Goal: Transaction & Acquisition: Purchase product/service

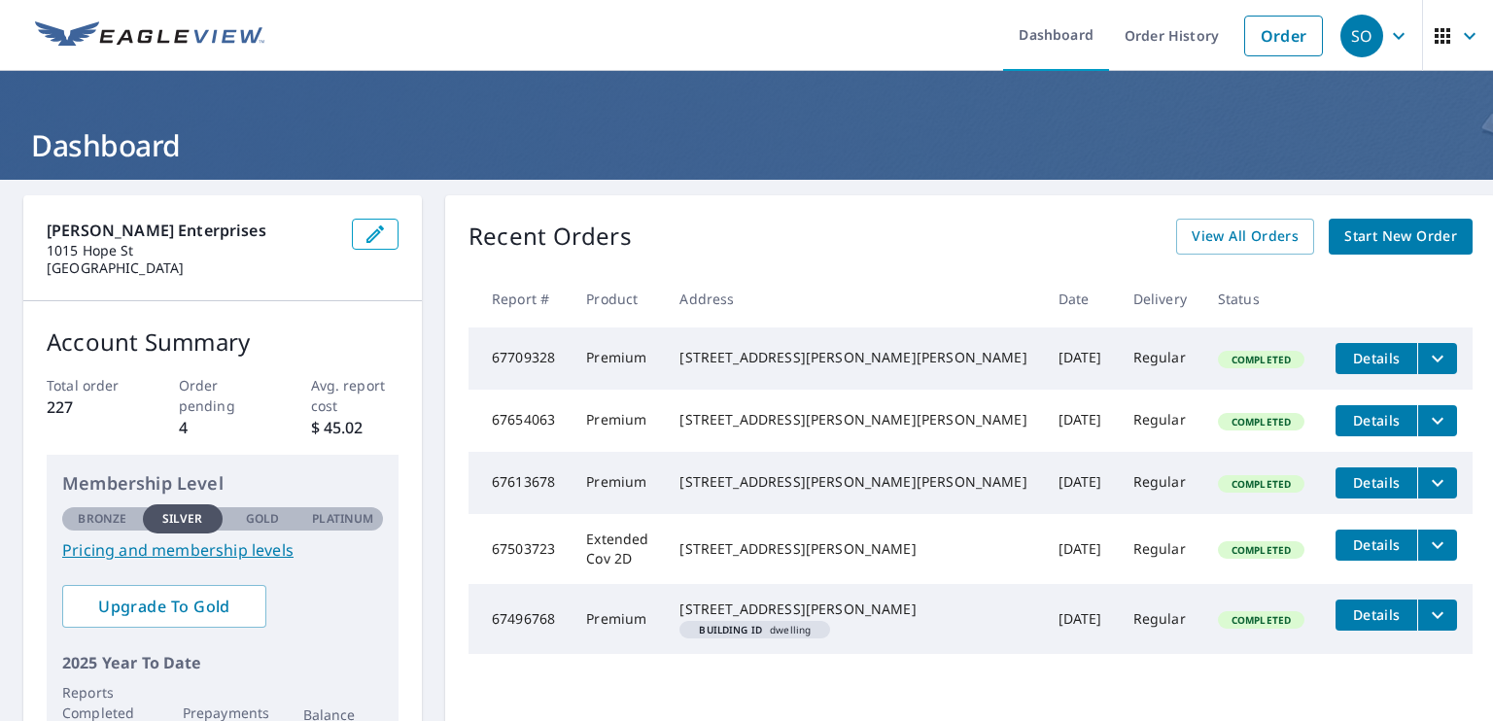
click at [1345, 245] on span "Start New Order" at bounding box center [1401, 237] width 113 height 24
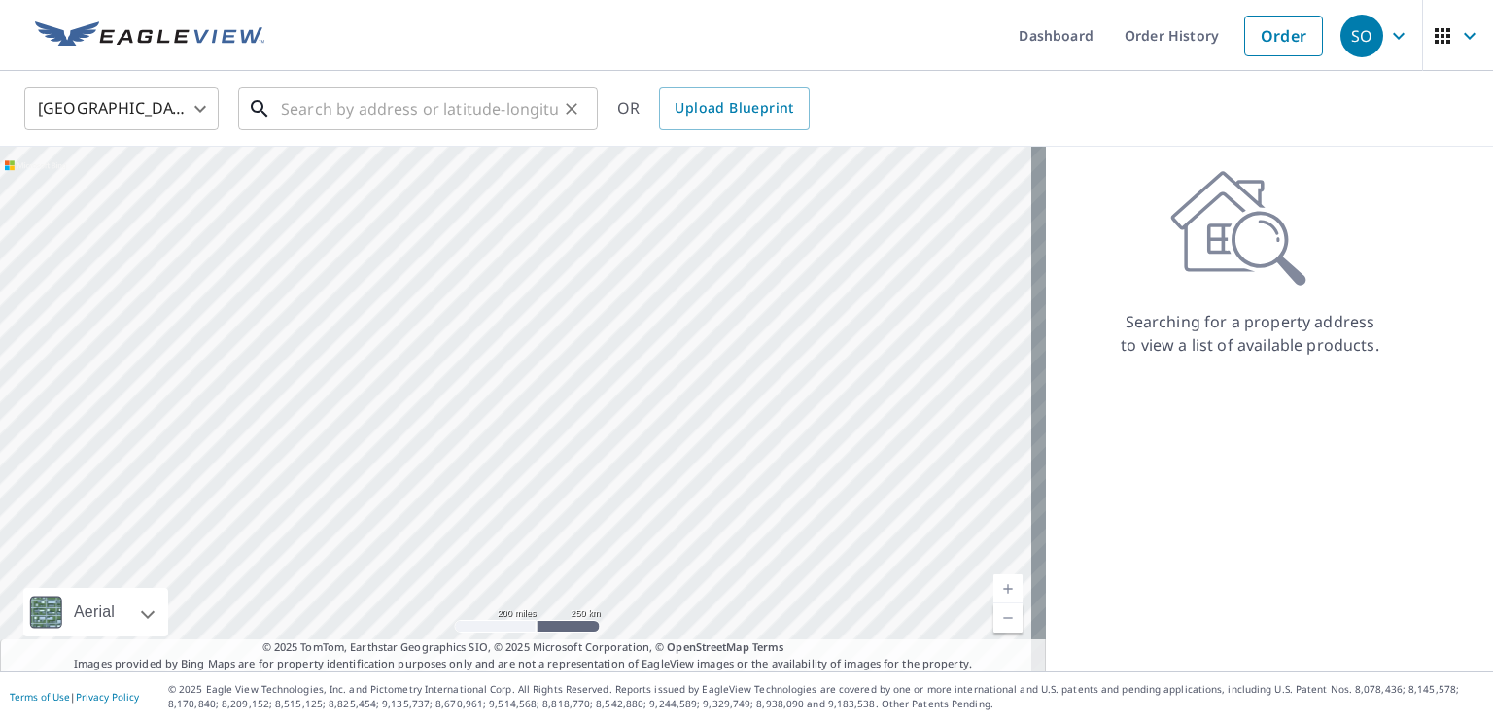
click at [320, 115] on input "text" at bounding box center [419, 109] width 277 height 54
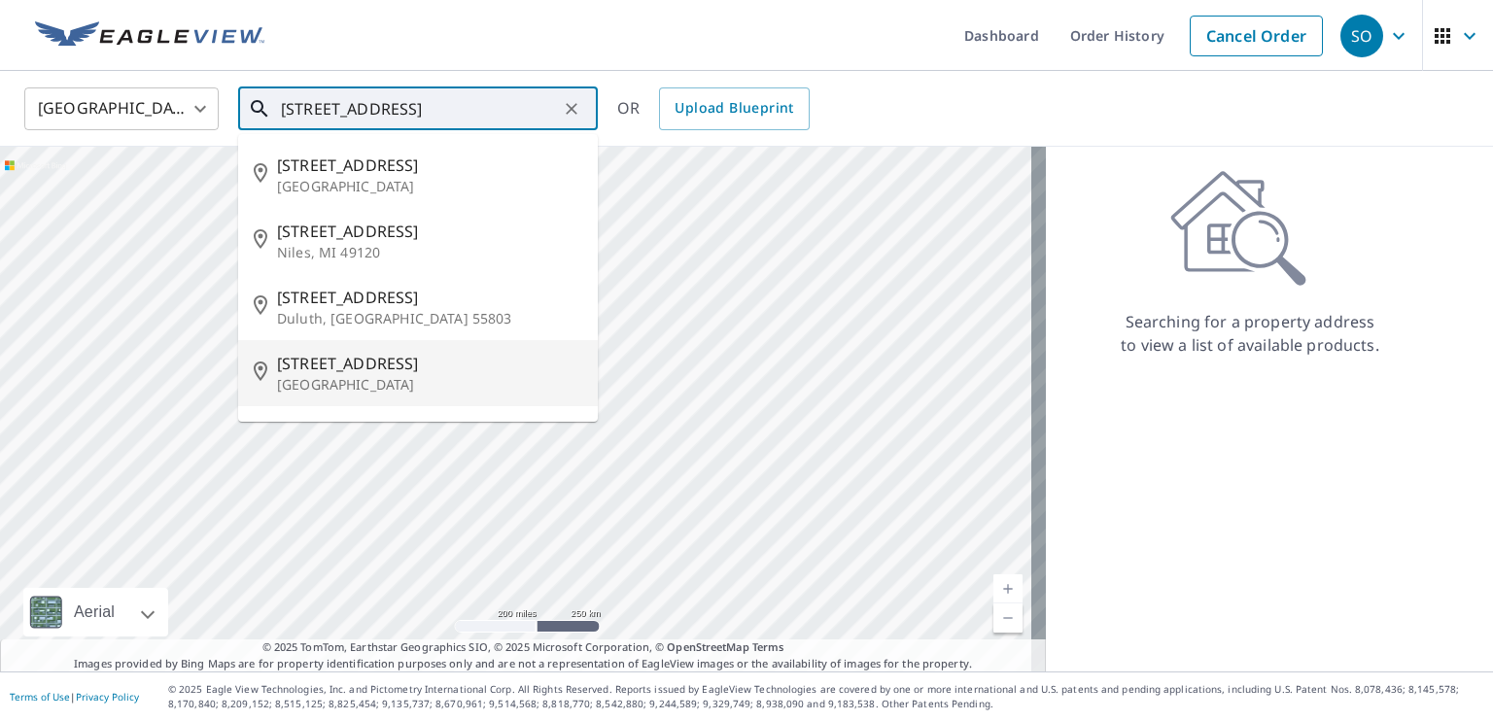
click at [338, 366] on span "[STREET_ADDRESS]" at bounding box center [429, 363] width 305 height 23
type input "[STREET_ADDRESS]"
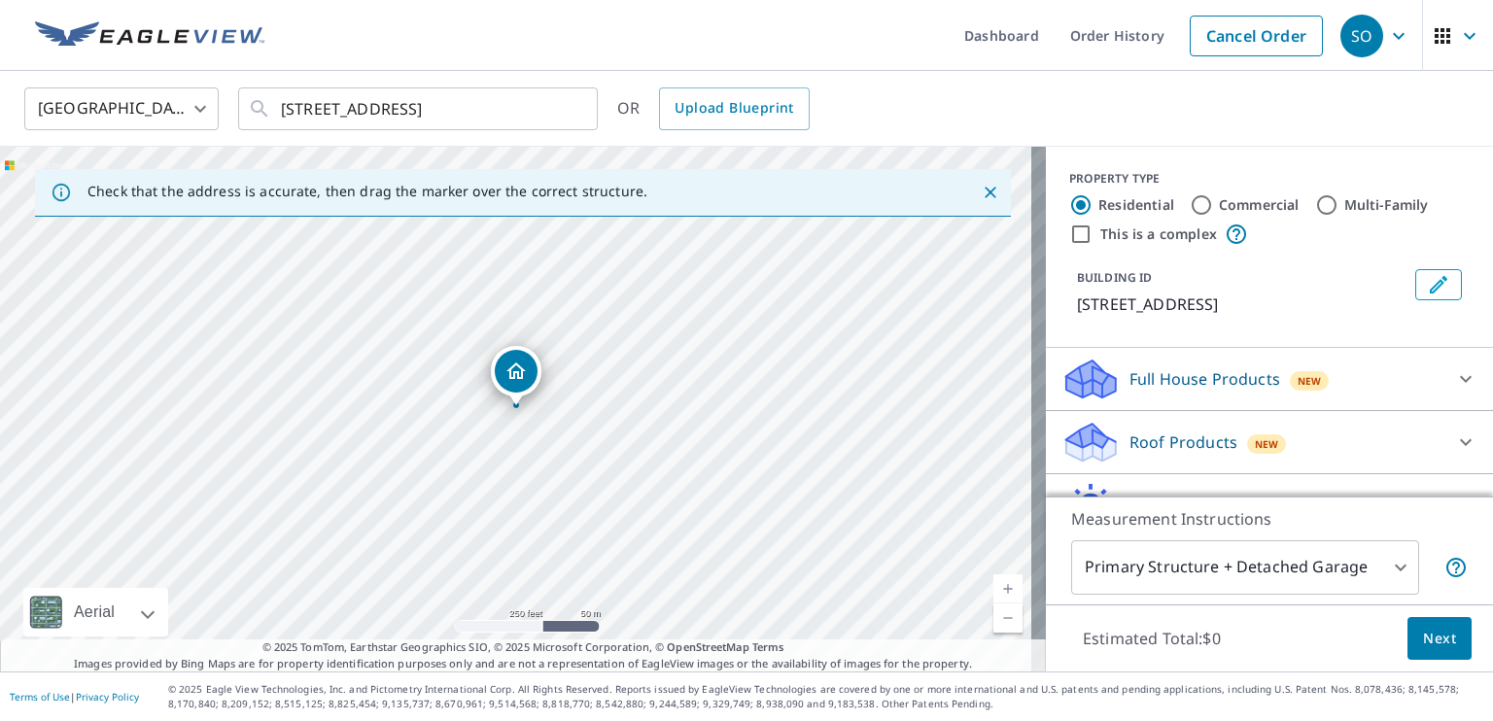
click at [517, 370] on icon "Dropped pin, building 1, Residential property, 1220 Woodland Ave Mankato, MN 56…" at bounding box center [516, 371] width 23 height 23
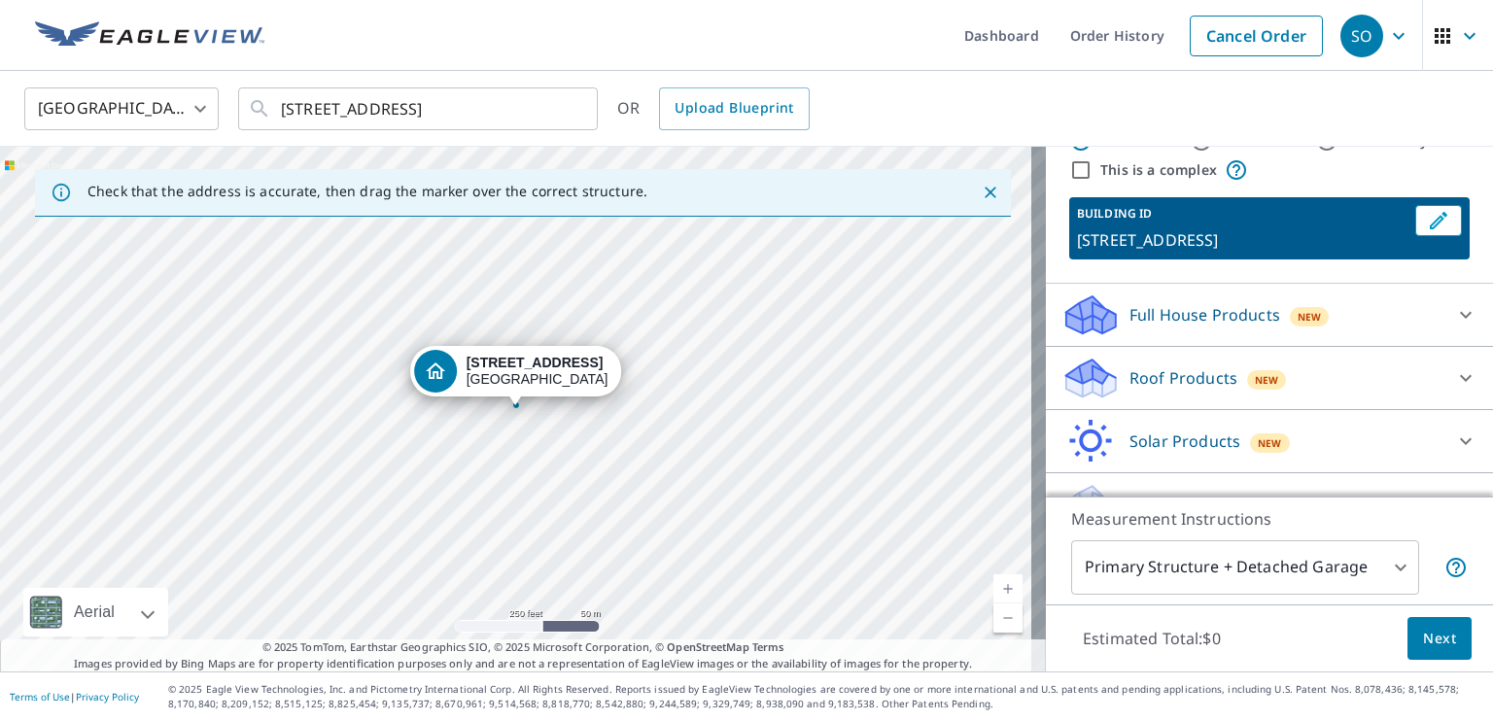
scroll to position [97, 0]
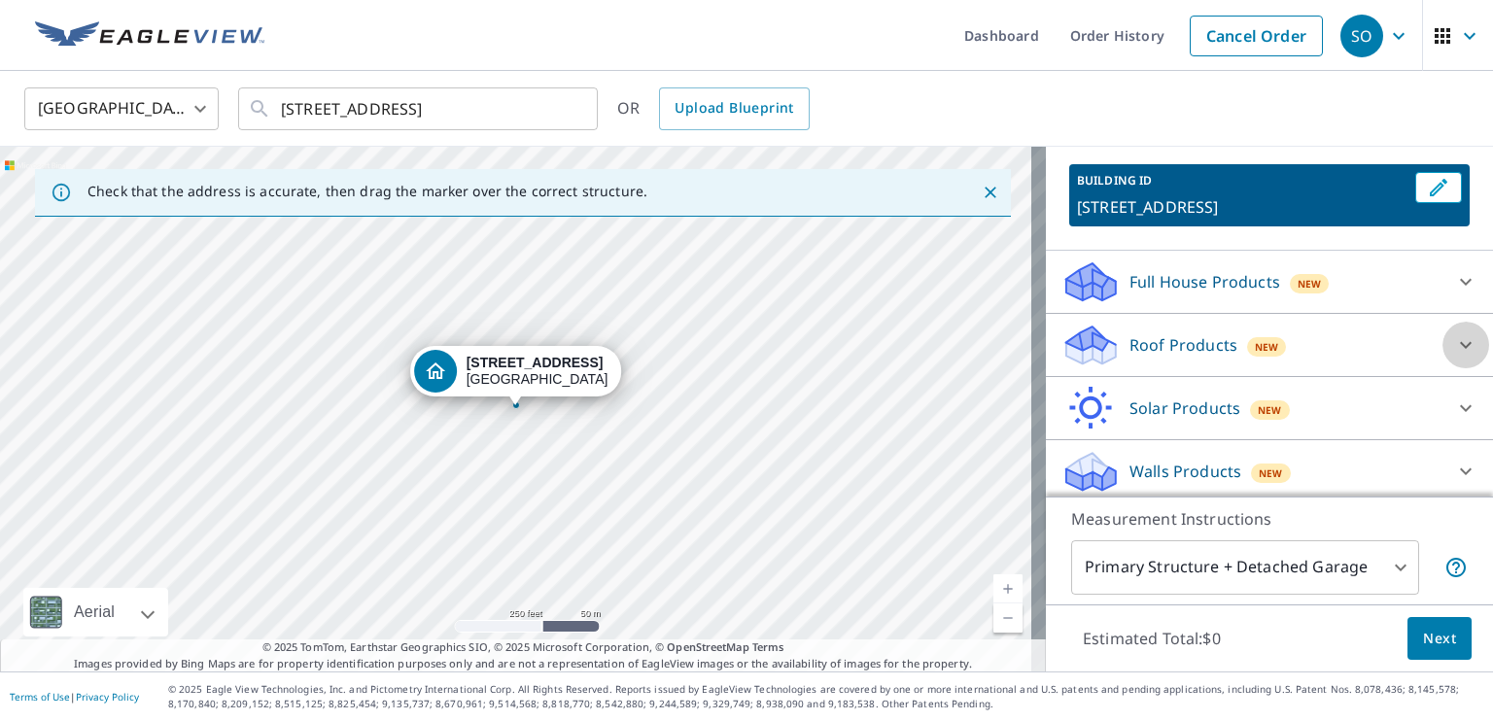
click at [1455, 347] on icon at bounding box center [1466, 344] width 23 height 23
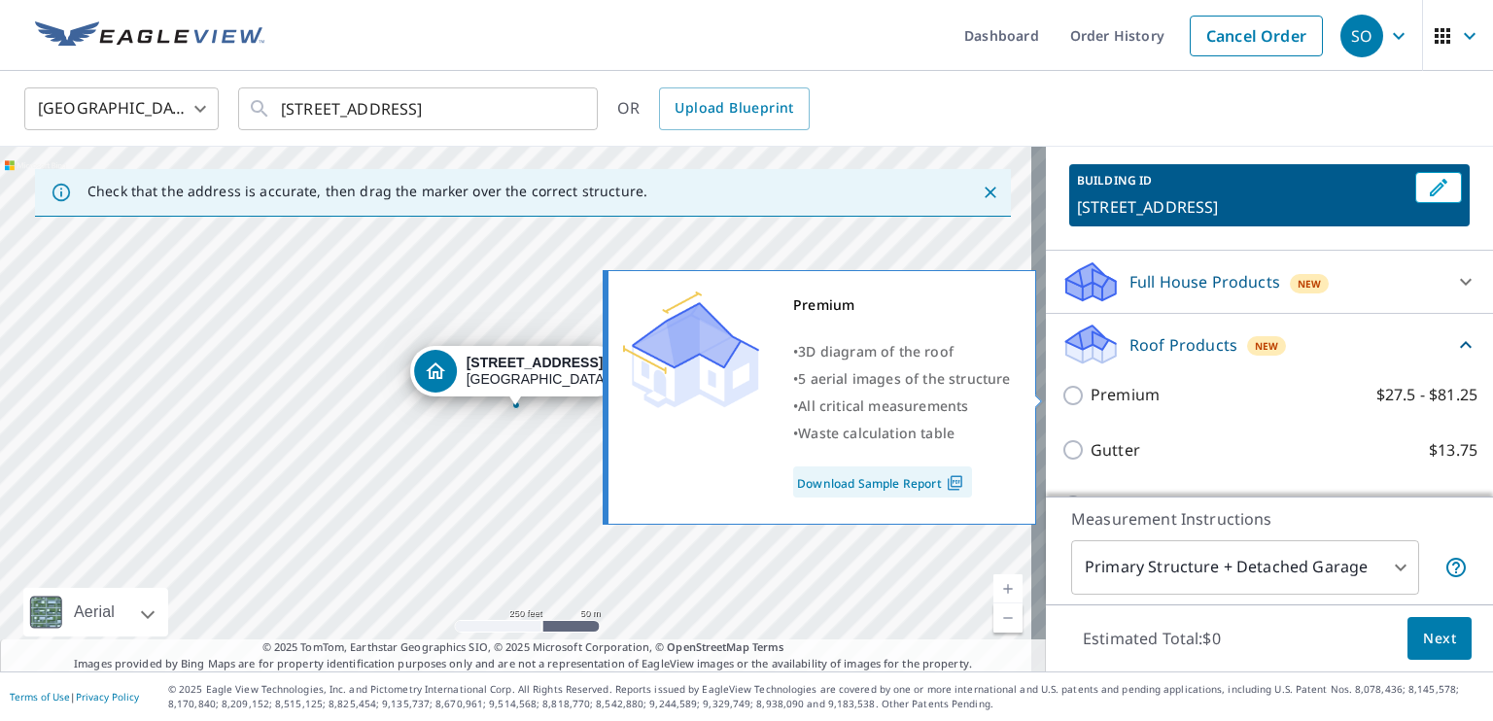
click at [1128, 393] on p "Premium" at bounding box center [1125, 395] width 69 height 24
click at [1091, 393] on input "Premium $27.5 - $81.25" at bounding box center [1076, 395] width 29 height 23
checkbox input "true"
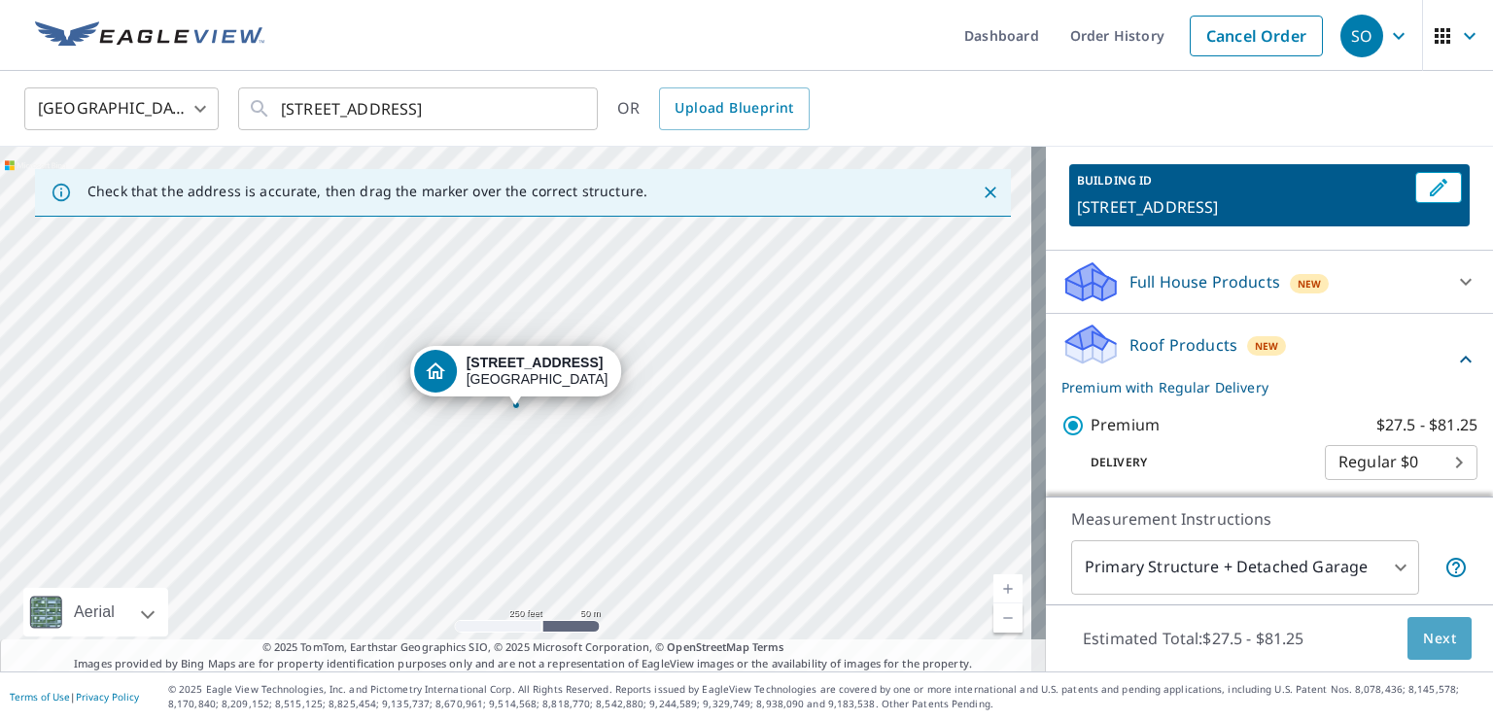
click at [1423, 637] on span "Next" at bounding box center [1439, 639] width 33 height 24
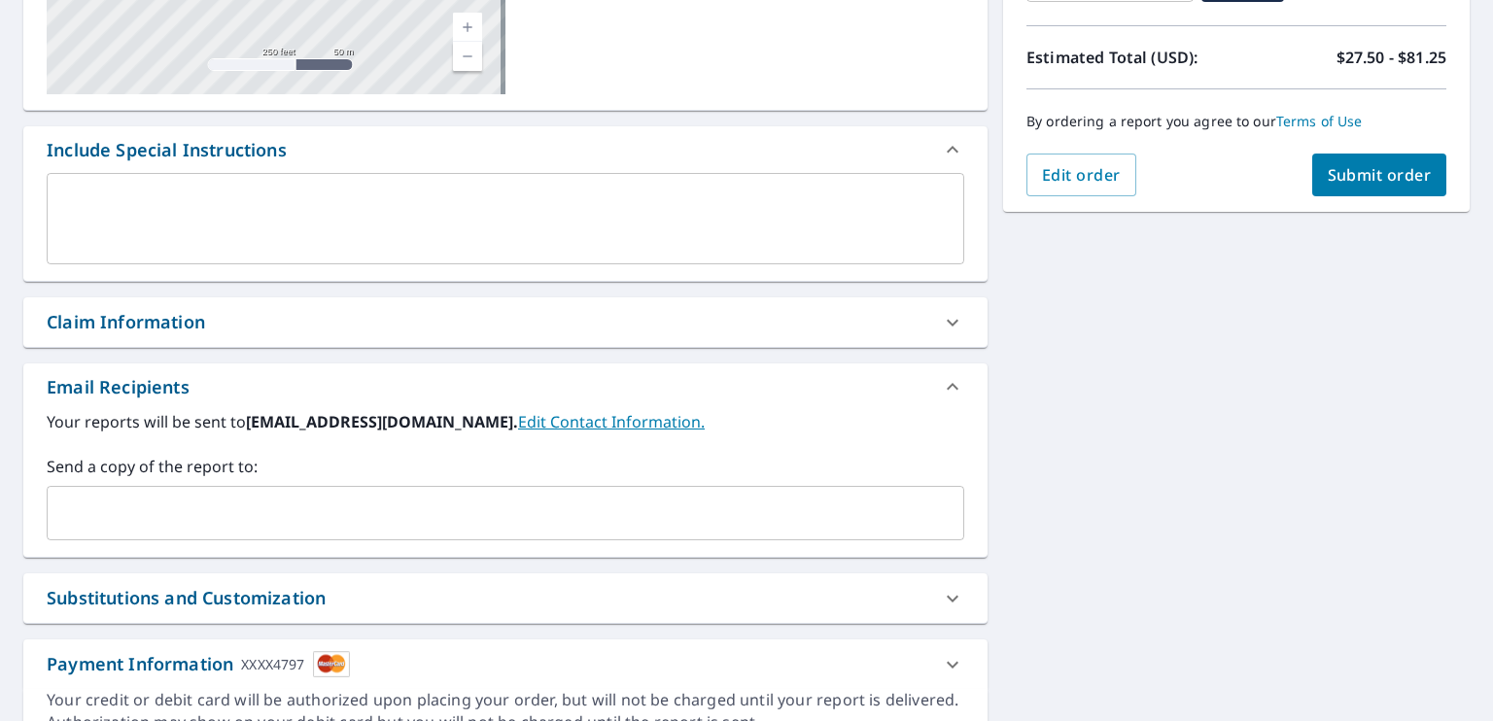
scroll to position [502, 0]
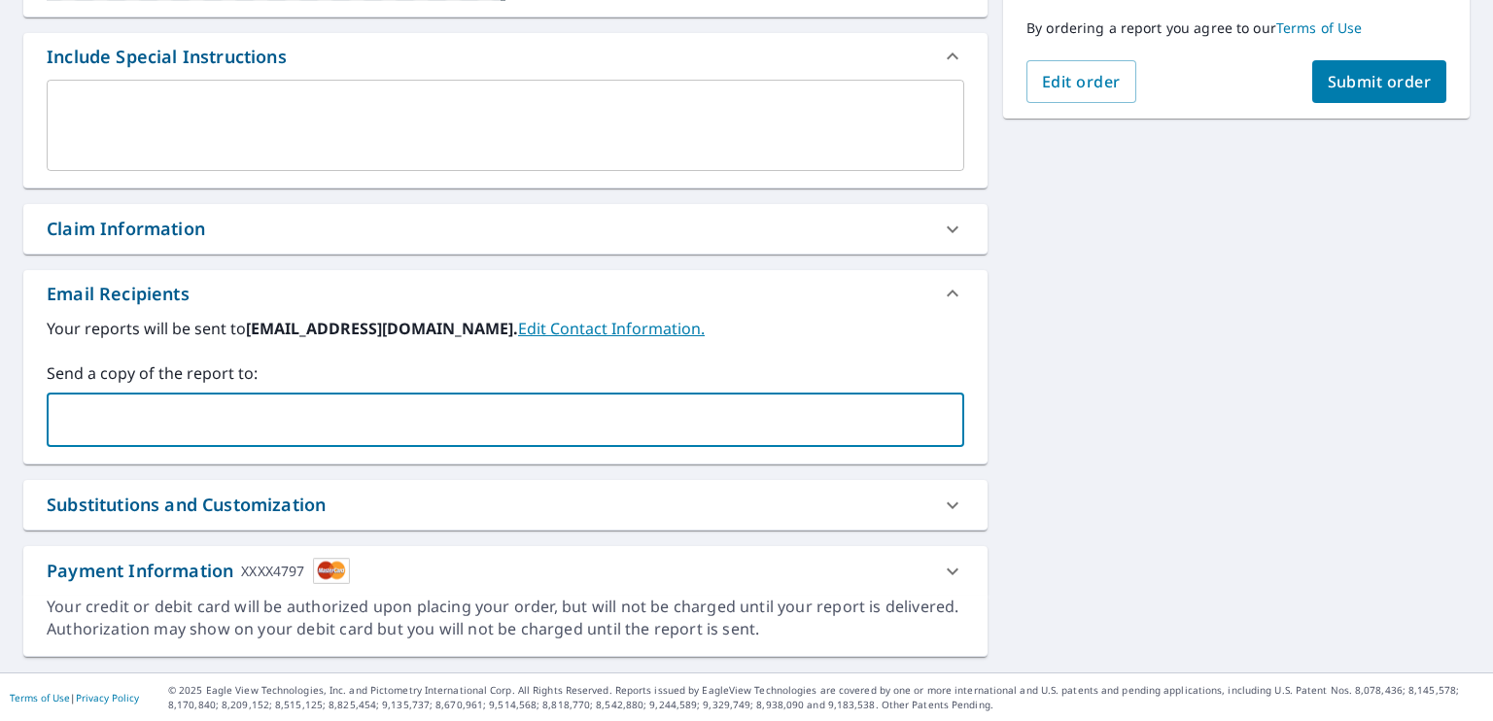
click at [227, 417] on input "text" at bounding box center [490, 420] width 871 height 37
type input "[EMAIL_ADDRESS][DOMAIN_NAME]"
click at [1352, 80] on span "Submit order" at bounding box center [1380, 81] width 104 height 21
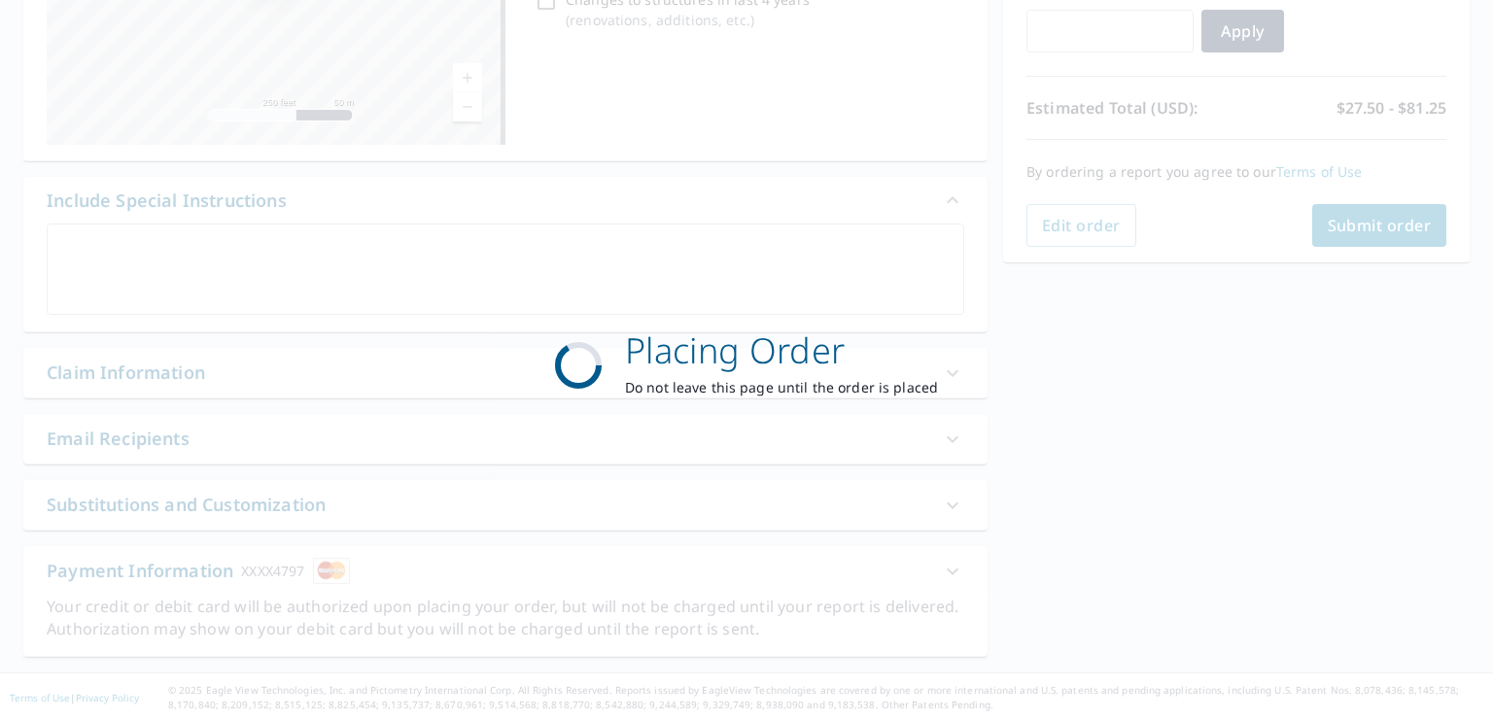
scroll to position [358, 0]
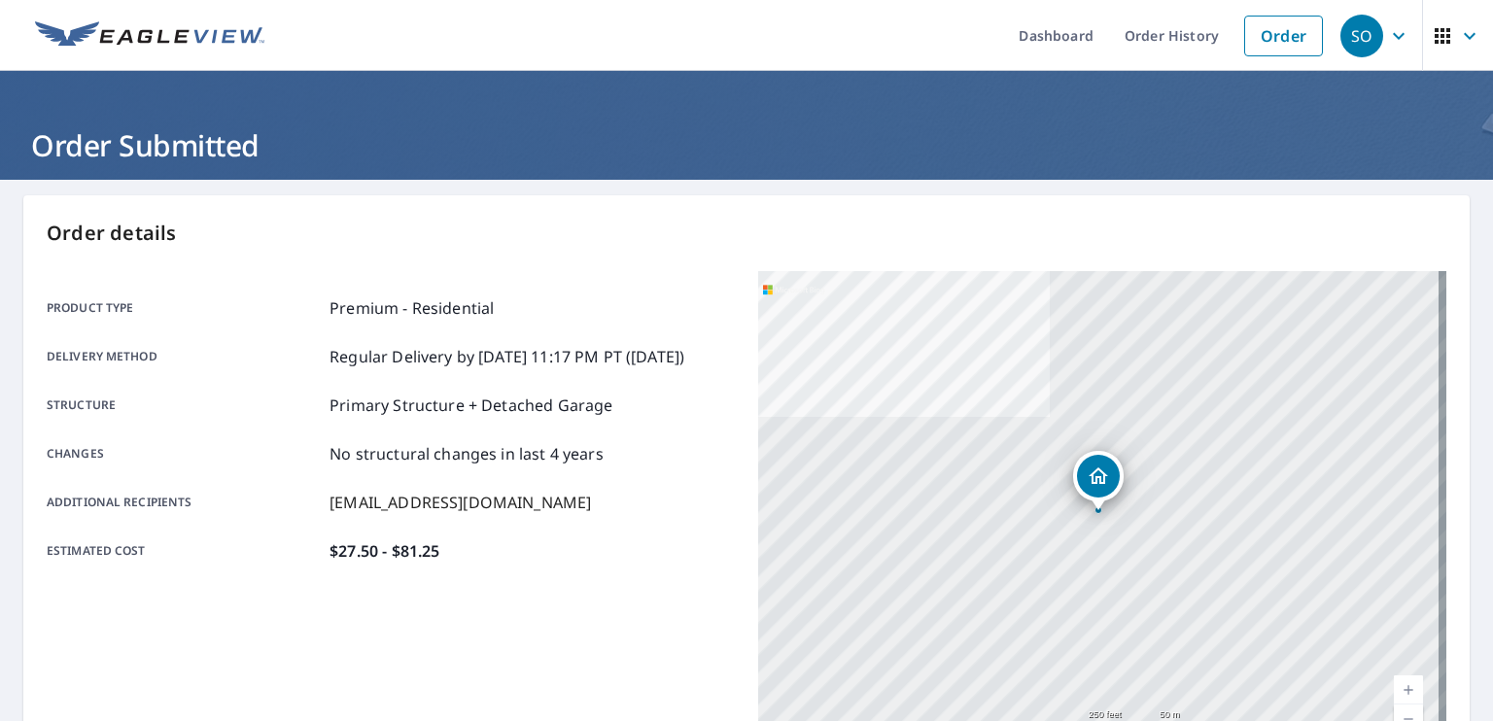
click at [1387, 39] on icon "button" at bounding box center [1398, 35] width 23 height 23
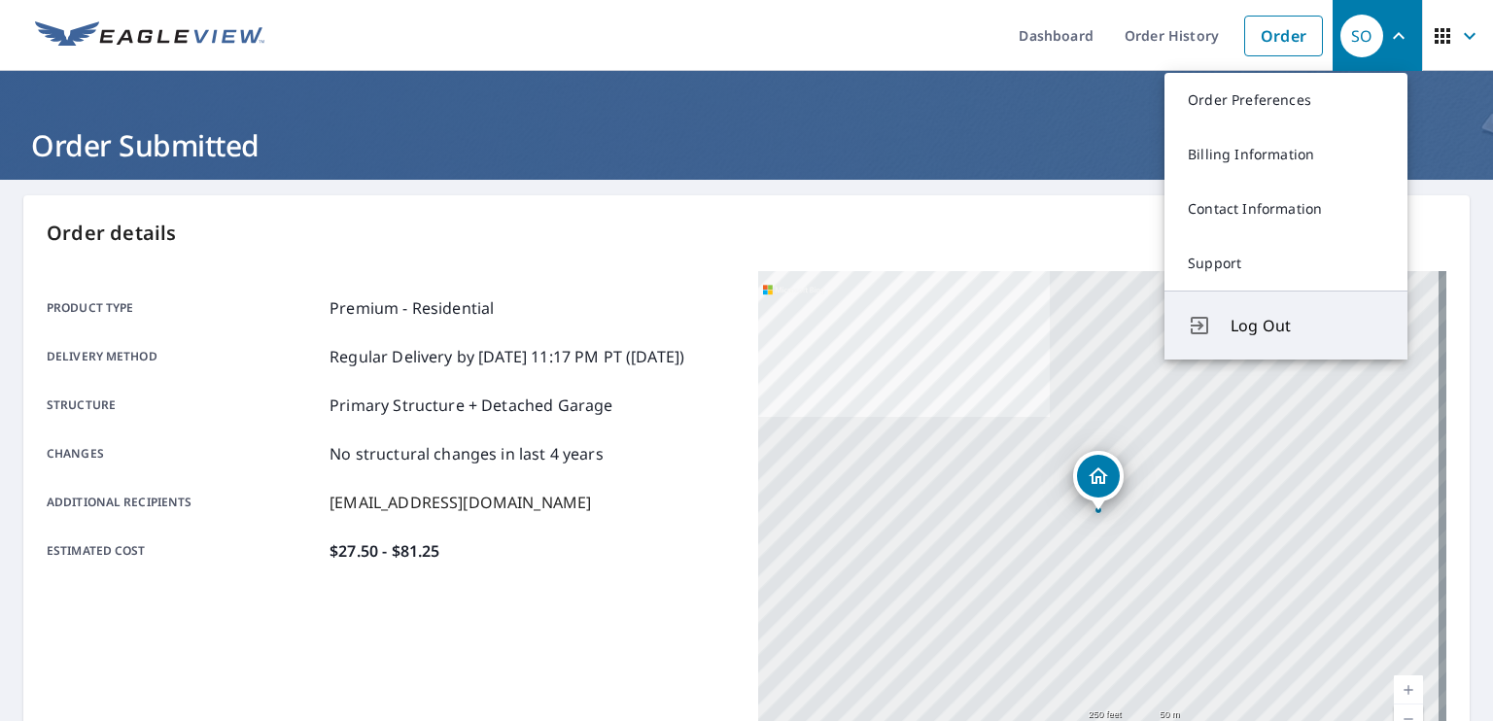
click at [1267, 326] on span "Log Out" at bounding box center [1308, 325] width 154 height 23
